Goal: Navigation & Orientation: Find specific page/section

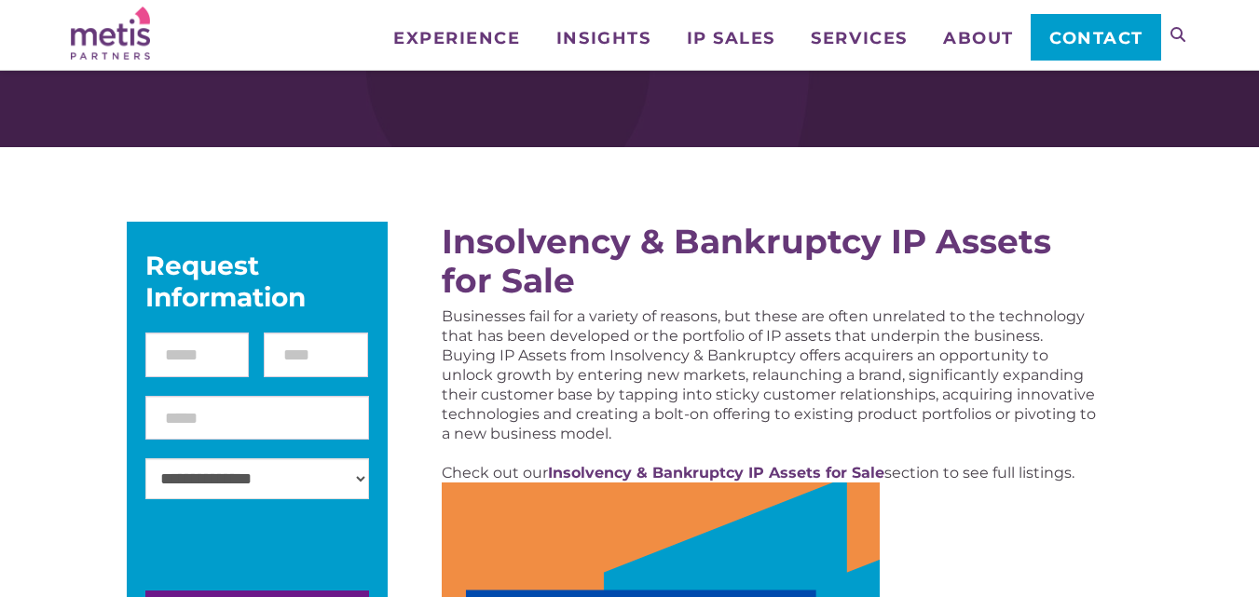
scroll to position [93, 0]
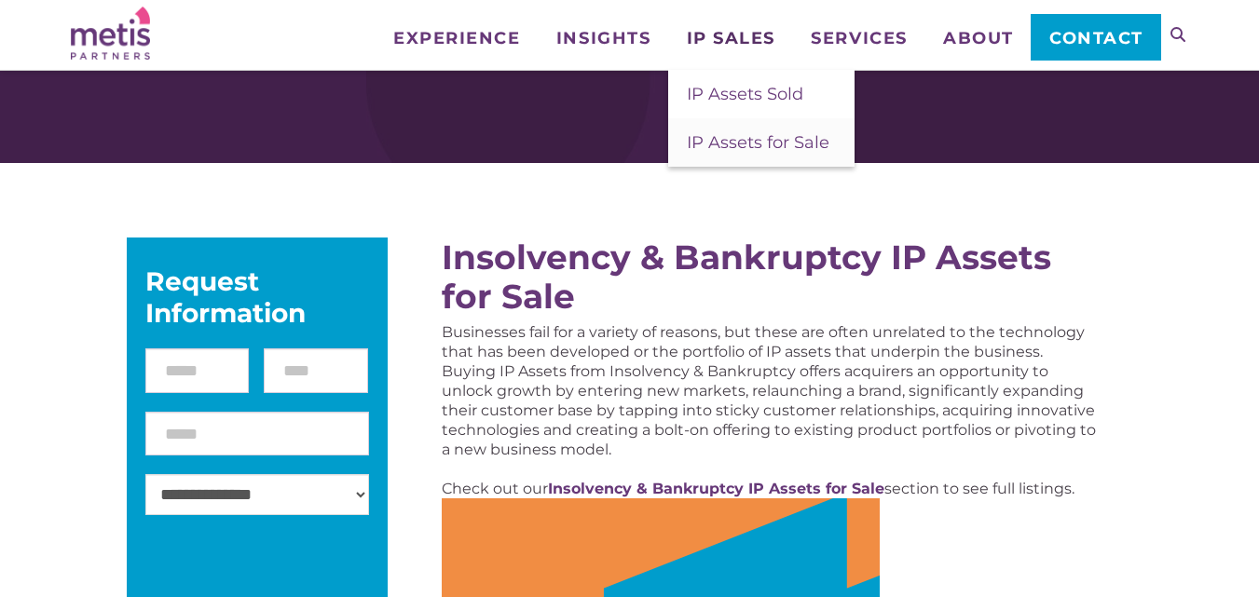
click at [720, 32] on span "IP Sales" at bounding box center [731, 38] width 89 height 17
click at [725, 135] on span "IP Assets for Sale" at bounding box center [758, 142] width 143 height 20
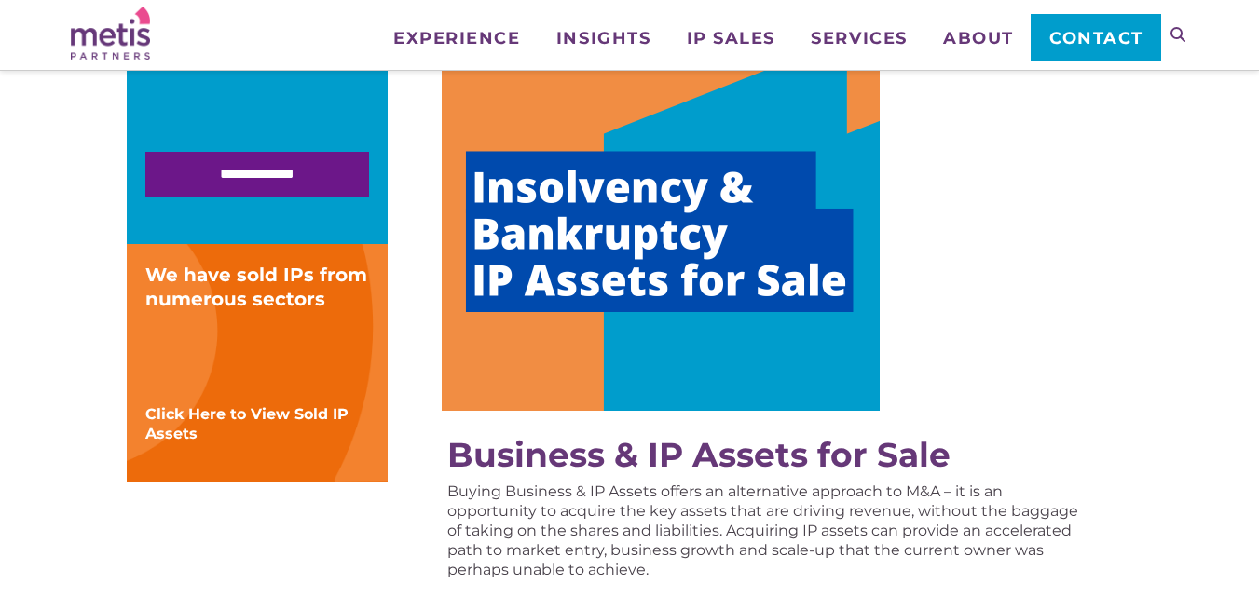
scroll to position [559, 0]
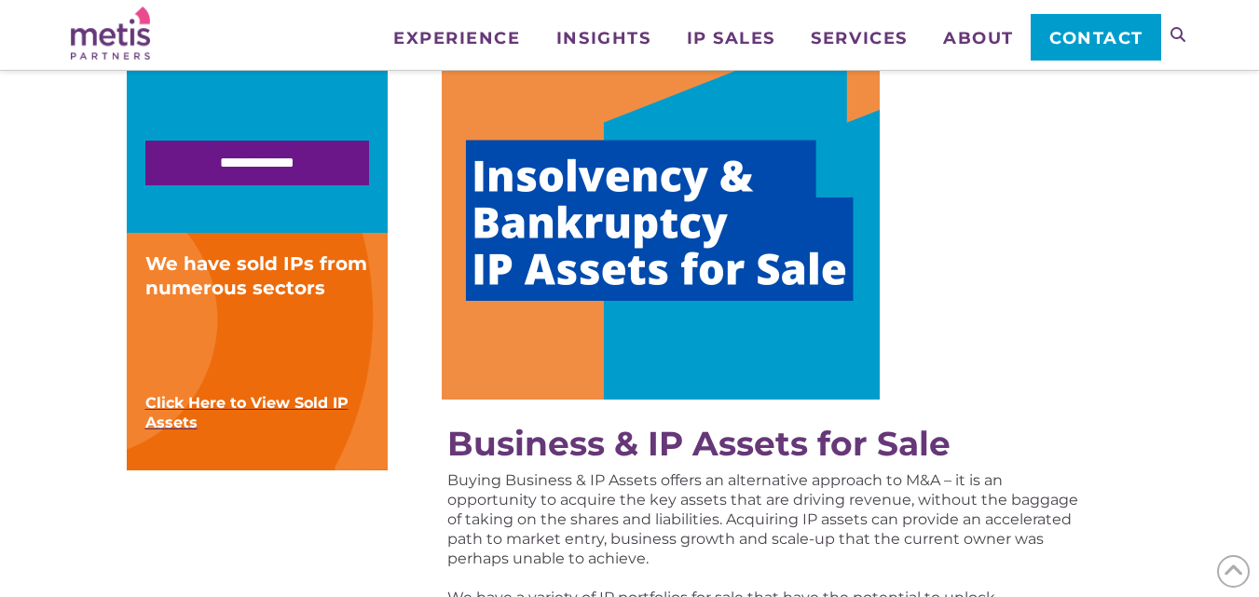
click at [246, 409] on strong "Click Here to View Sold IP Assets" at bounding box center [246, 412] width 203 height 37
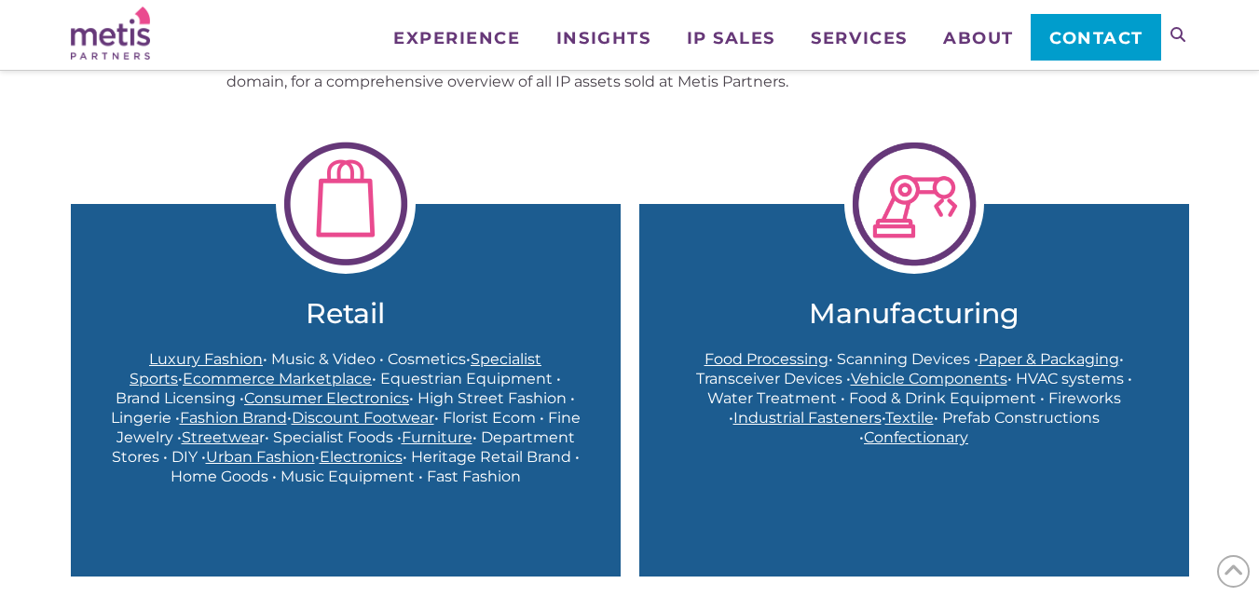
scroll to position [559, 0]
